Goal: Leave review/rating: Leave review/rating

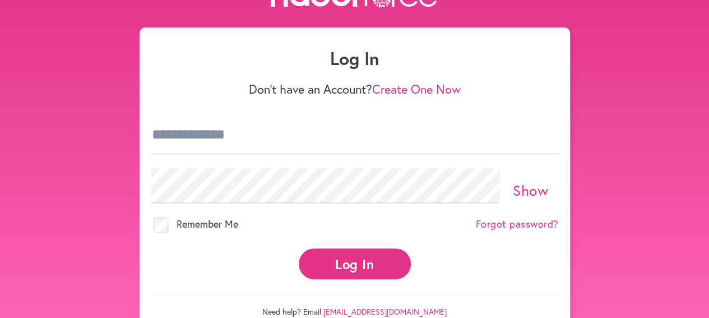
scroll to position [54, 0]
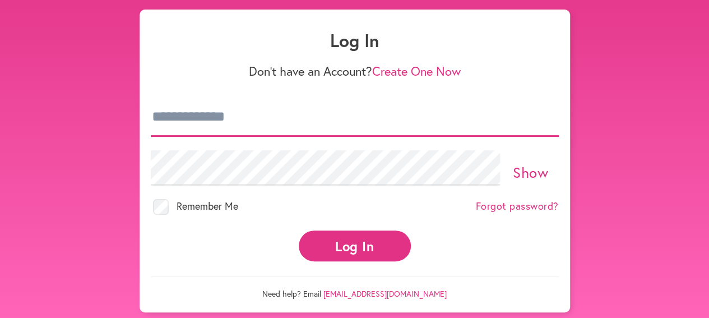
type input "**********"
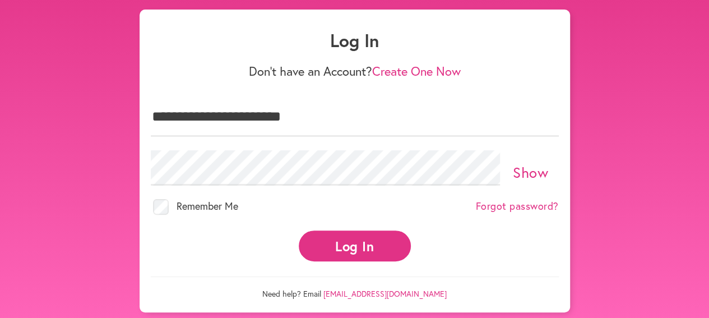
click at [355, 244] on button "Log In" at bounding box center [355, 245] width 112 height 31
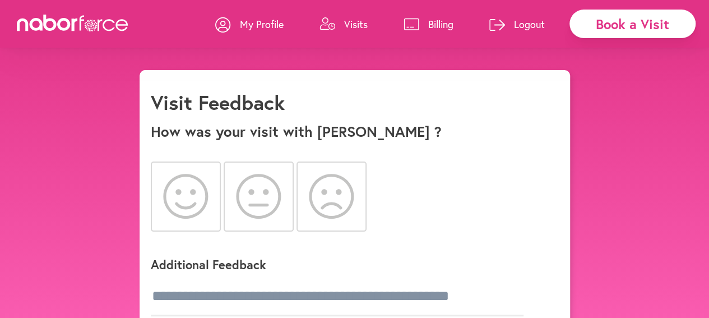
click at [325, 198] on icon at bounding box center [331, 196] width 45 height 45
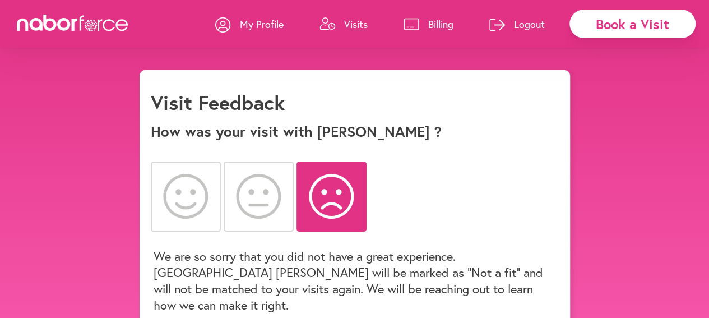
click at [333, 197] on icon at bounding box center [331, 196] width 45 height 45
click at [432, 207] on div at bounding box center [355, 196] width 408 height 83
click at [190, 196] on icon at bounding box center [185, 196] width 45 height 45
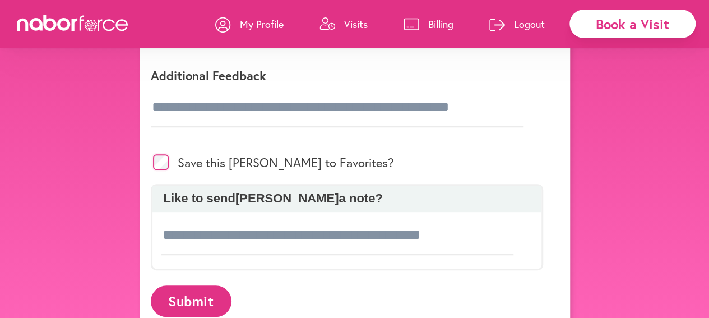
scroll to position [250, 0]
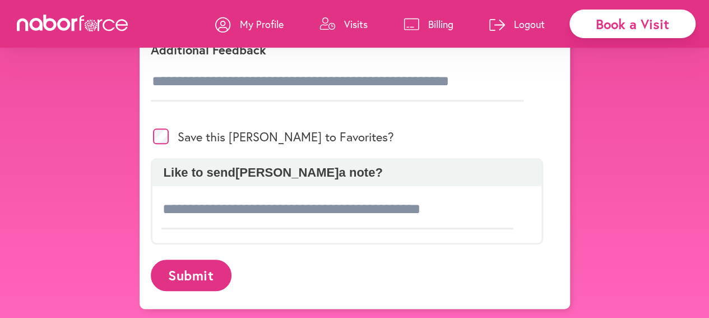
click at [197, 271] on button "Submit" at bounding box center [191, 274] width 81 height 31
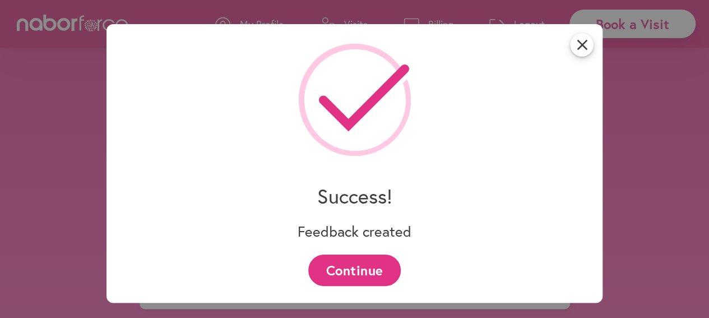
click at [363, 267] on button "Continue" at bounding box center [354, 269] width 92 height 31
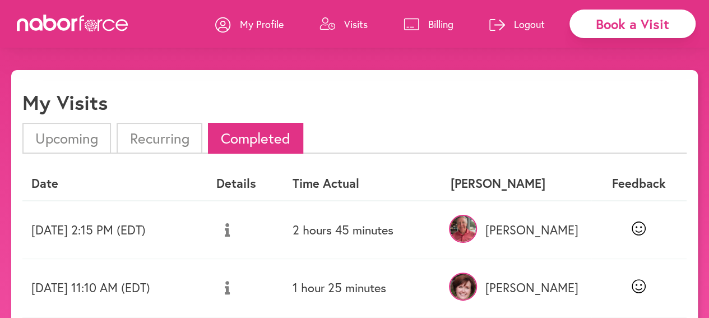
click at [524, 18] on p "Logout" at bounding box center [529, 23] width 31 height 13
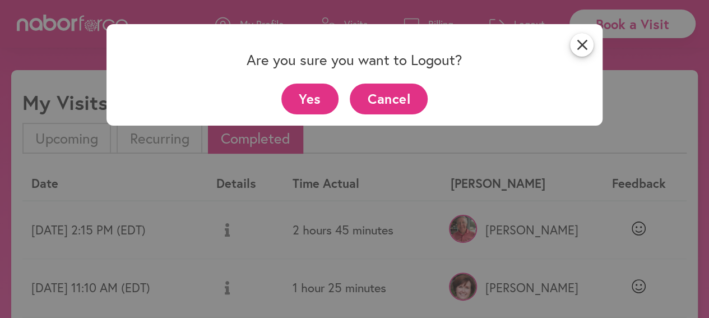
click at [316, 99] on button "Yes" at bounding box center [310, 98] width 58 height 31
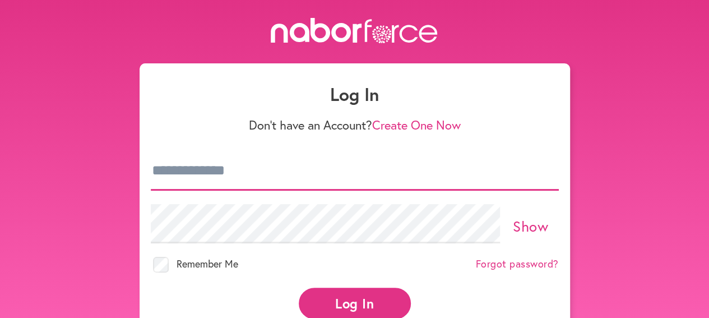
type input "**********"
